Goal: Task Accomplishment & Management: Use online tool/utility

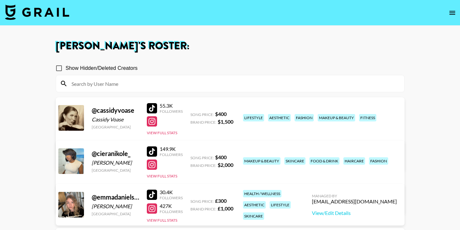
click at [45, 15] on img at bounding box center [37, 11] width 64 height 15
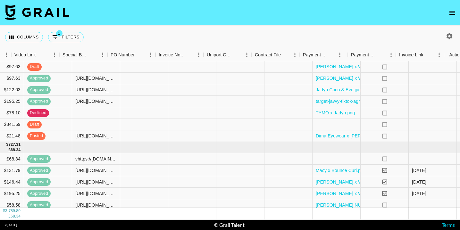
scroll to position [44, 604]
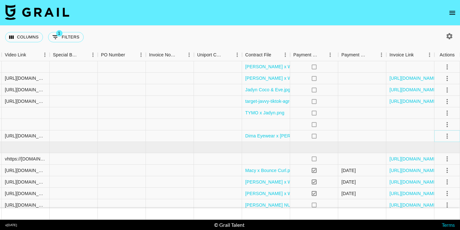
click at [448, 134] on icon "select merge strategy" at bounding box center [447, 136] width 8 height 8
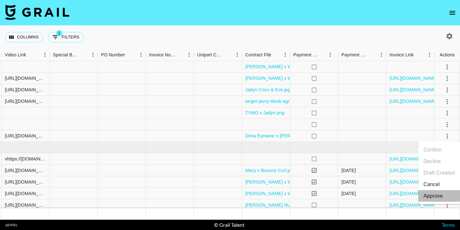
click at [428, 197] on div "Approve" at bounding box center [433, 196] width 20 height 8
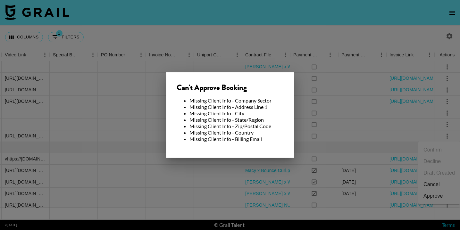
click at [320, 111] on div at bounding box center [230, 115] width 460 height 230
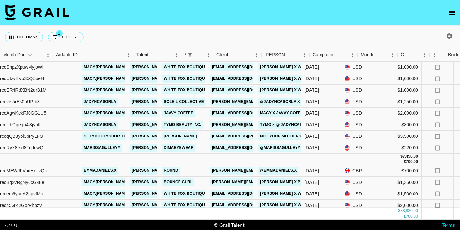
scroll to position [32, 0]
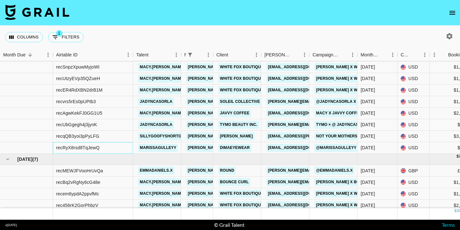
click at [87, 150] on div "recRyX8rsd8TqJewQ" at bounding box center [78, 147] width 44 height 6
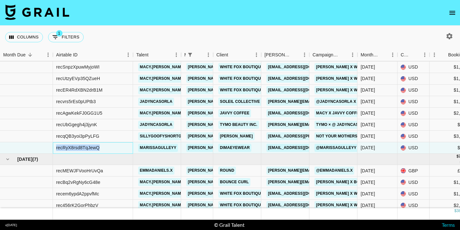
click at [87, 150] on div "recRyX8rsd8TqJewQ" at bounding box center [78, 147] width 44 height 6
copy div "recRyX8rsd8TqJewQ"
